Goal: Transaction & Acquisition: Obtain resource

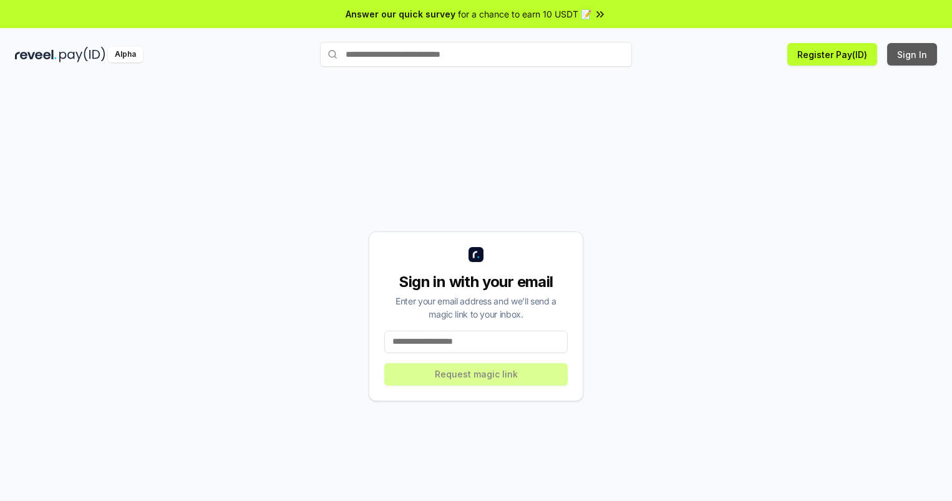
click at [913, 54] on button "Sign In" at bounding box center [912, 54] width 50 height 22
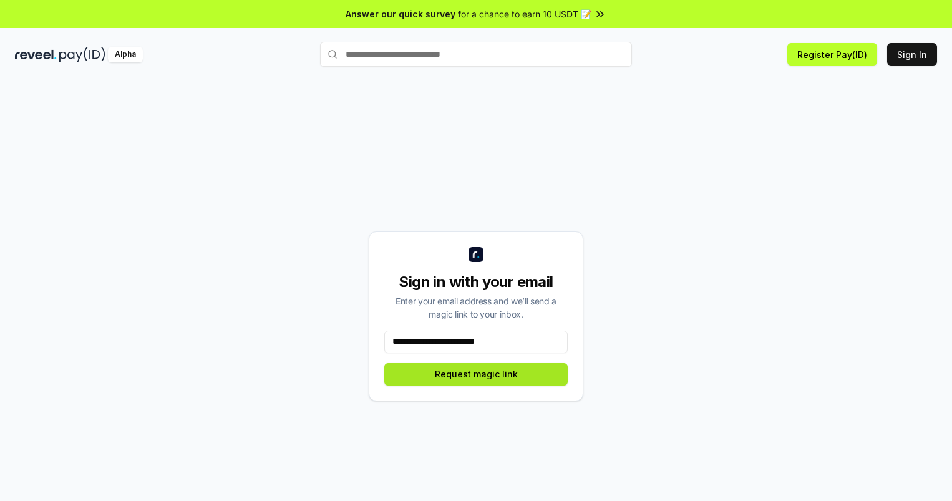
type input "**********"
click at [476, 374] on button "Request magic link" at bounding box center [475, 374] width 183 height 22
